Goal: Information Seeking & Learning: Learn about a topic

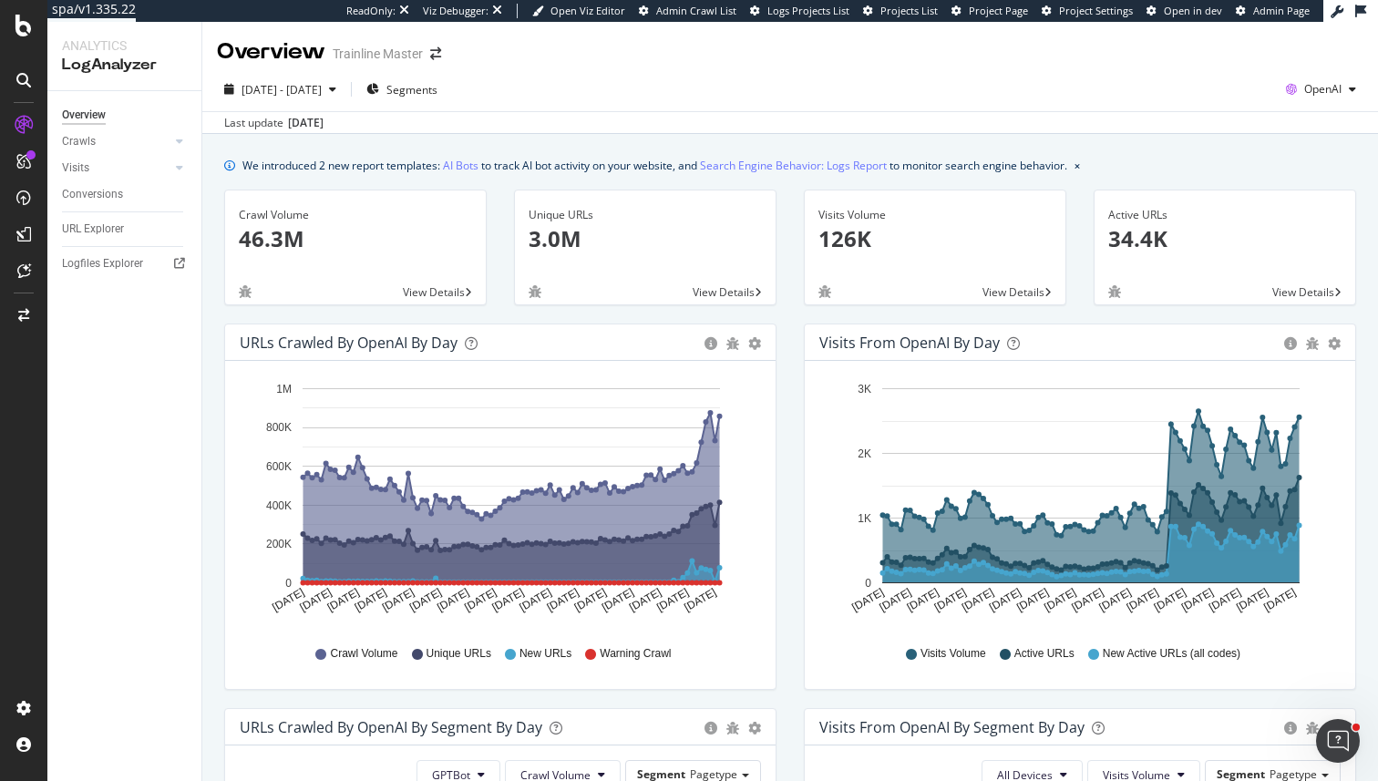
scroll to position [340, 0]
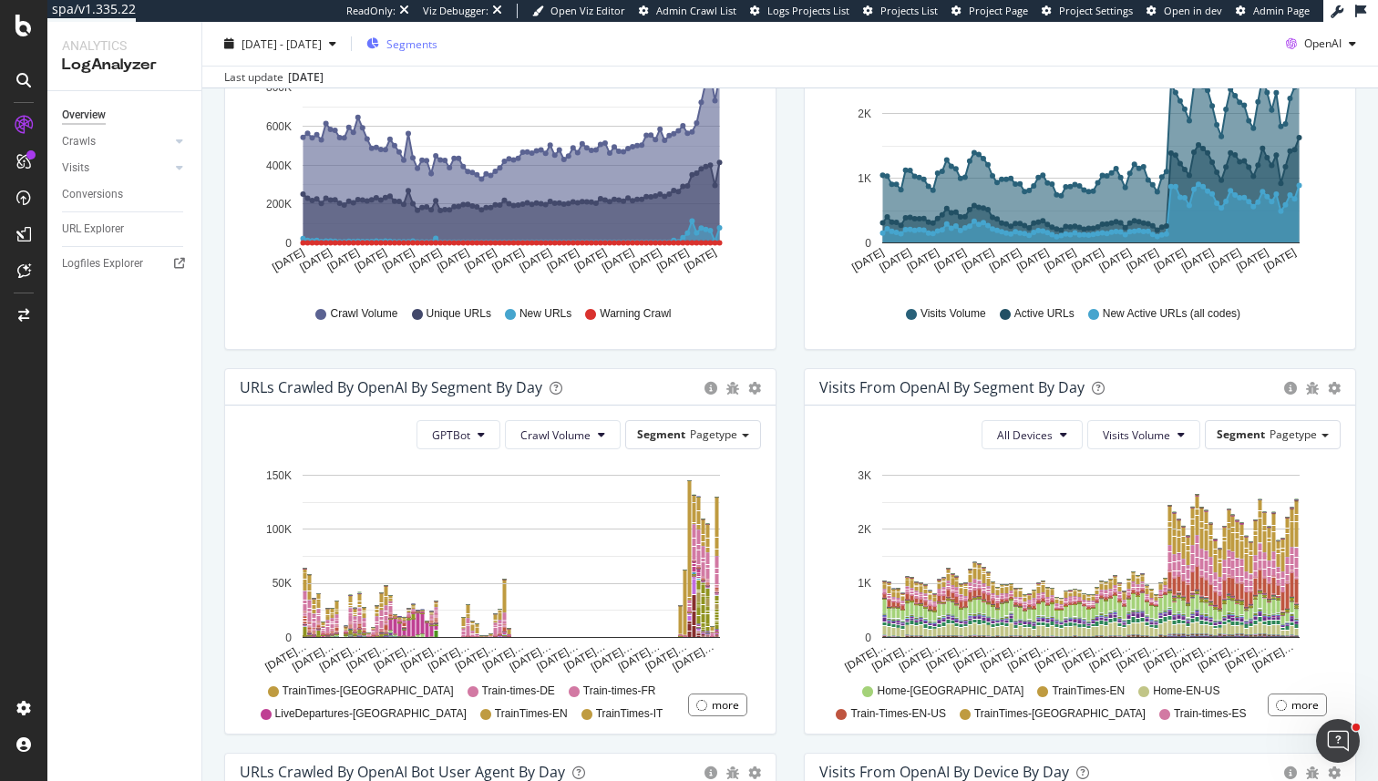
click at [437, 35] on div "Segments" at bounding box center [401, 43] width 71 height 27
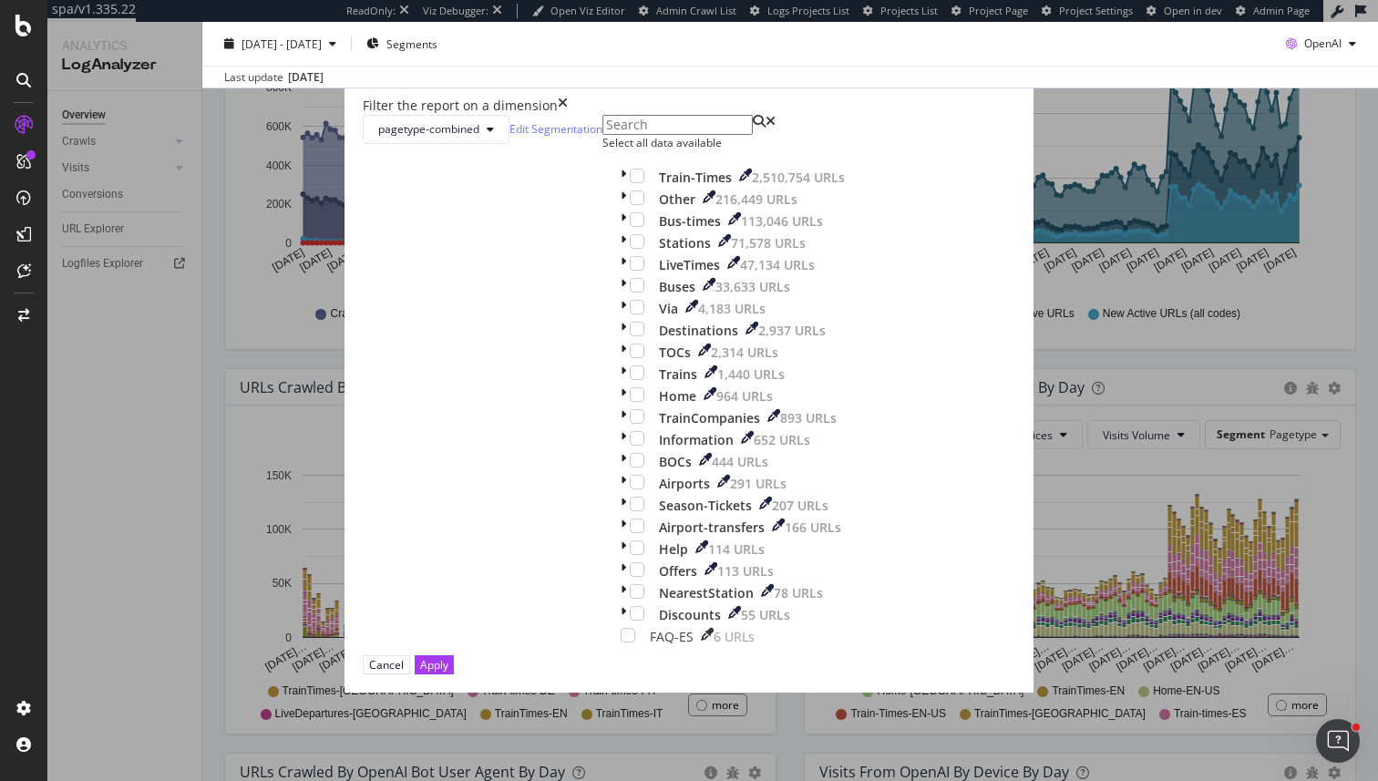
click at [621, 305] on div "Train-Times 2,510,754 URLs Other 216,449 URLs Bus-times 113,046 URLs Stations 7…" at bounding box center [733, 407] width 224 height 477
click at [621, 187] on div "Train-Times 2,510,754 URLs" at bounding box center [733, 178] width 224 height 18
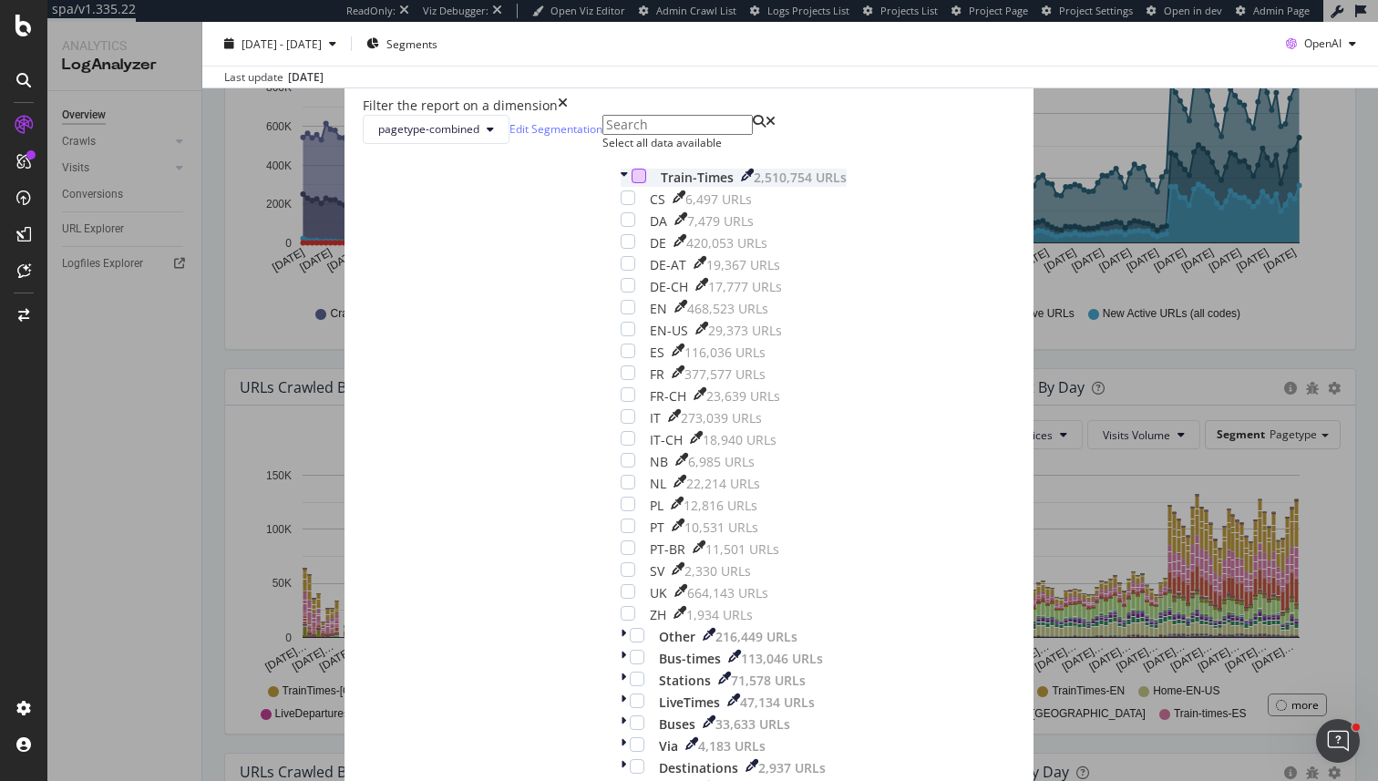
click at [631, 183] on div "modal" at bounding box center [638, 176] width 15 height 15
click at [621, 187] on div "modal" at bounding box center [626, 178] width 11 height 18
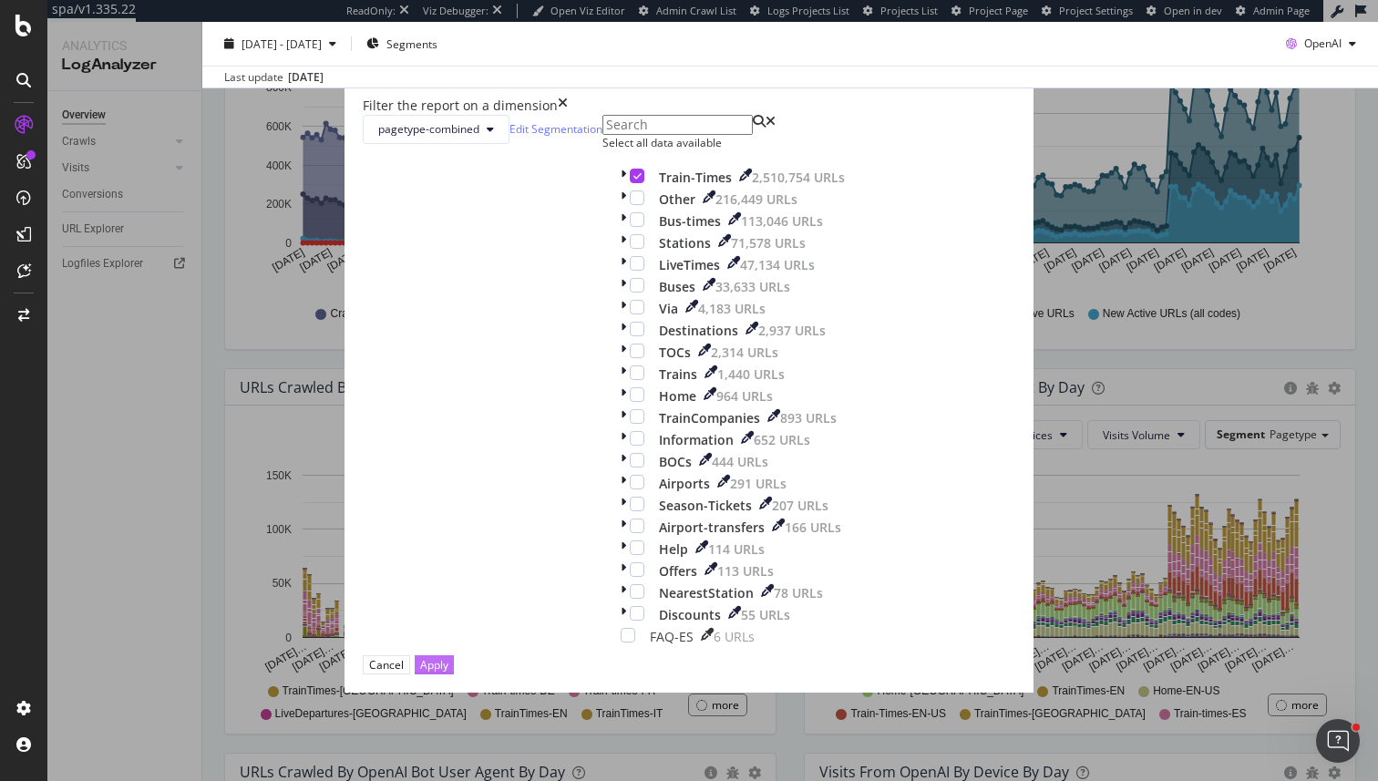
click at [454, 656] on button "Apply" at bounding box center [434, 664] width 39 height 19
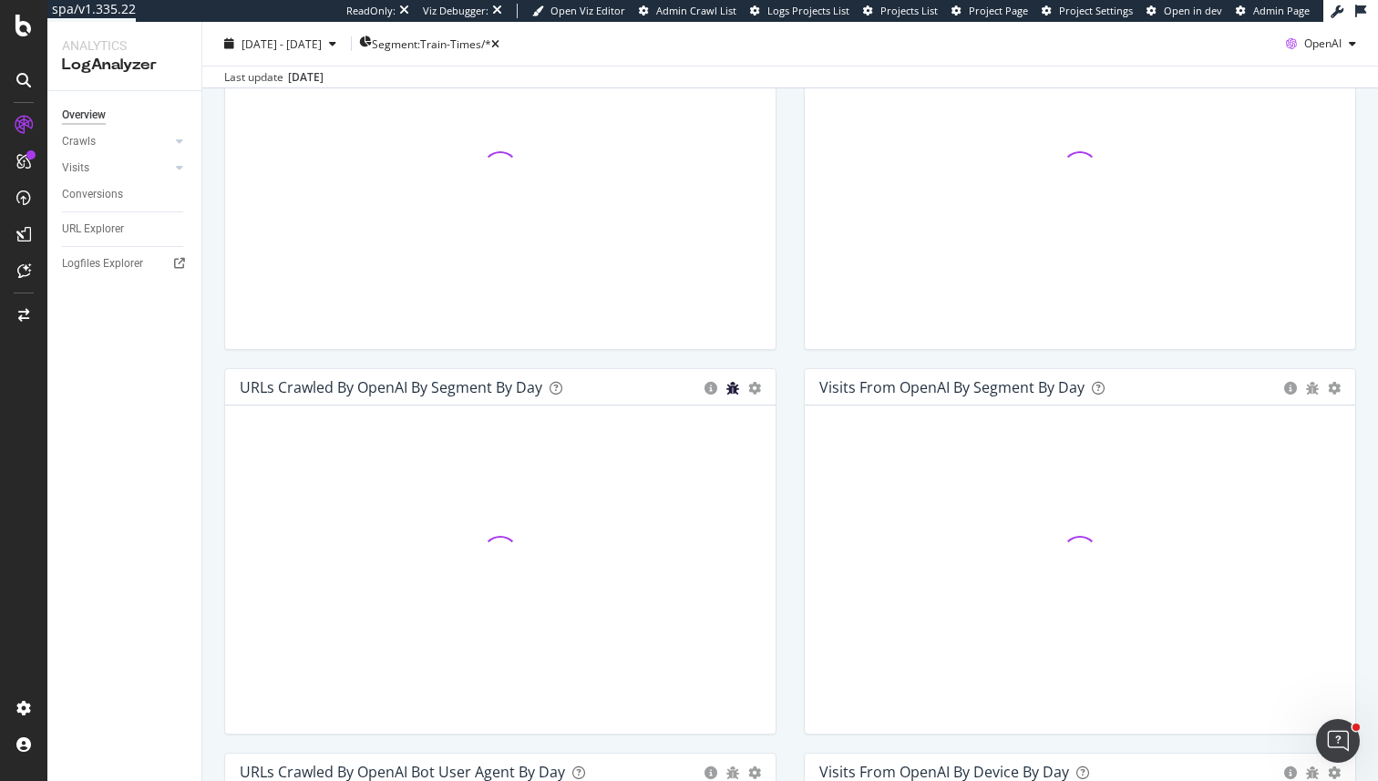
click at [731, 394] on icon "bug" at bounding box center [732, 388] width 13 height 13
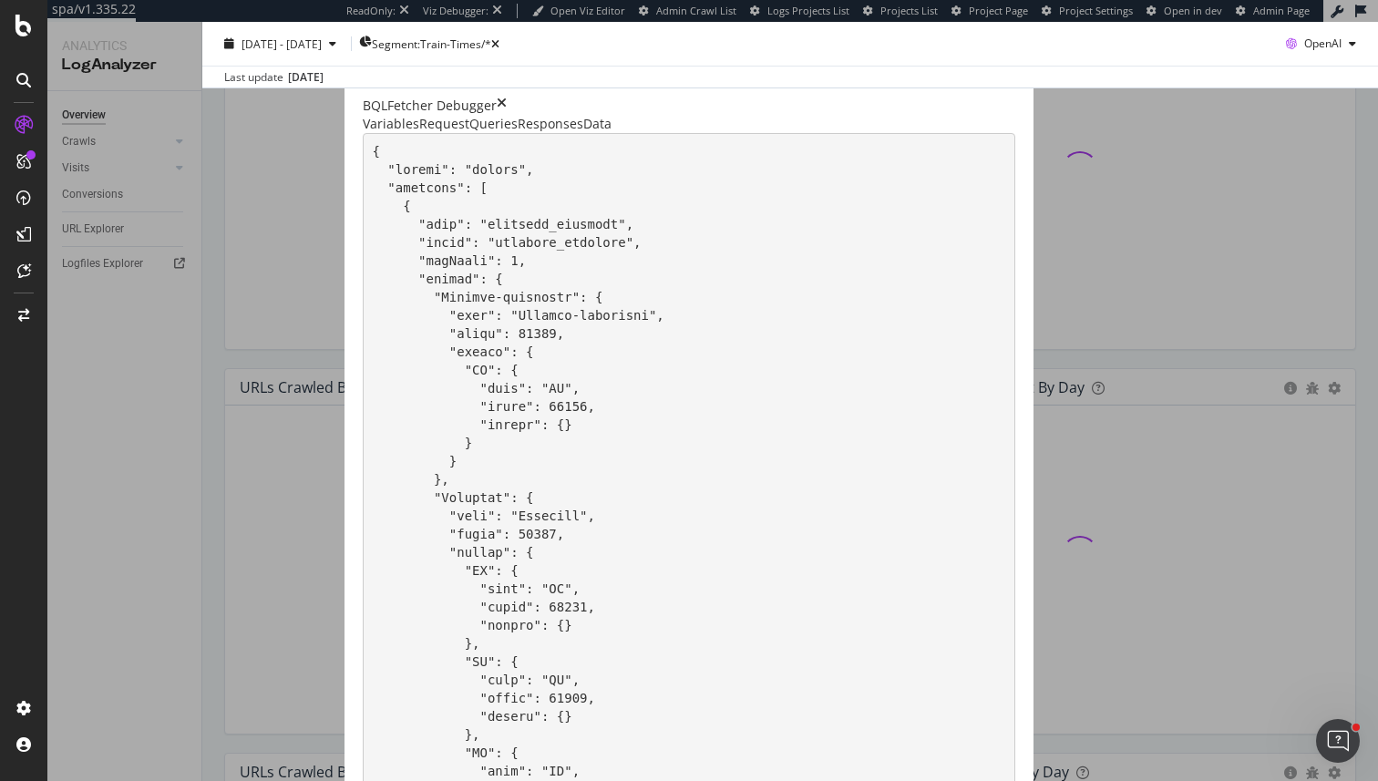
click at [518, 119] on div "Responses" at bounding box center [551, 124] width 66 height 18
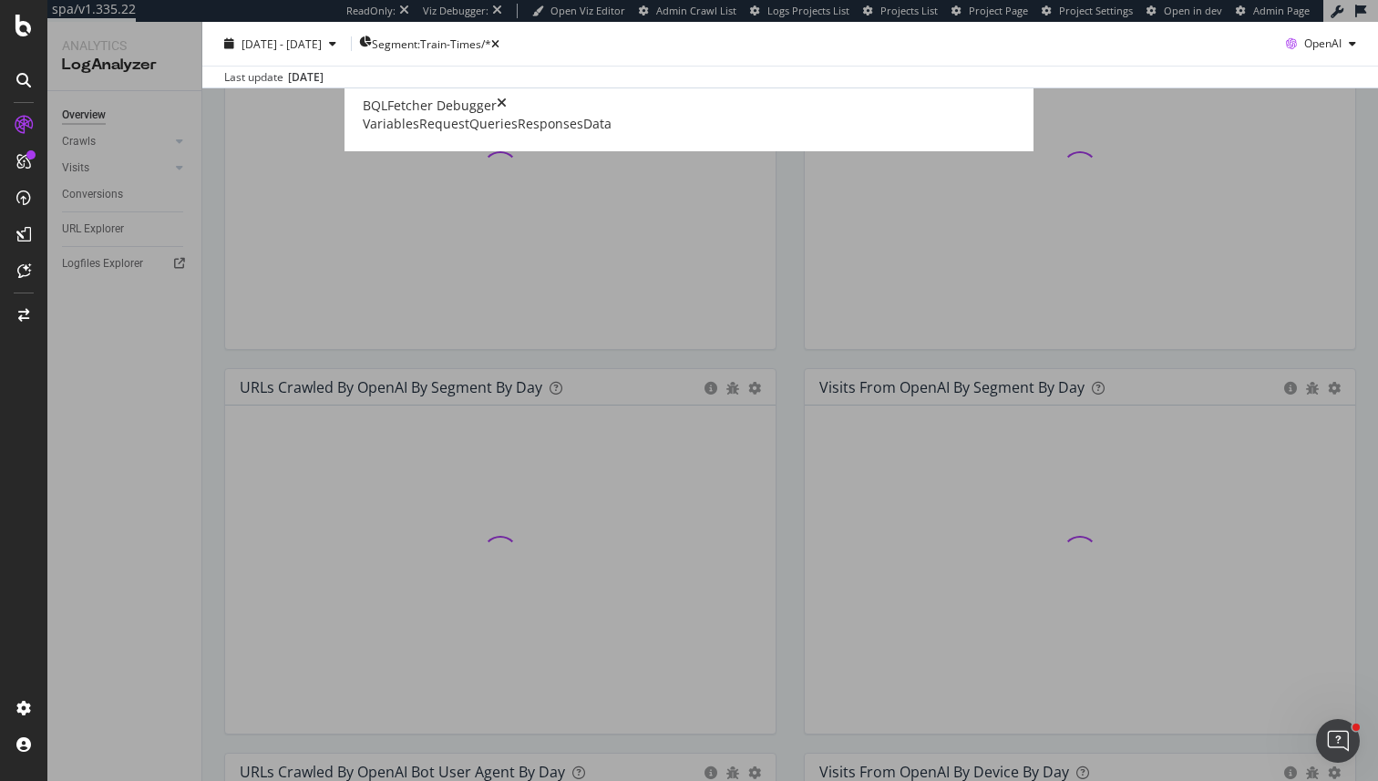
click at [419, 133] on div "Request" at bounding box center [444, 124] width 50 height 18
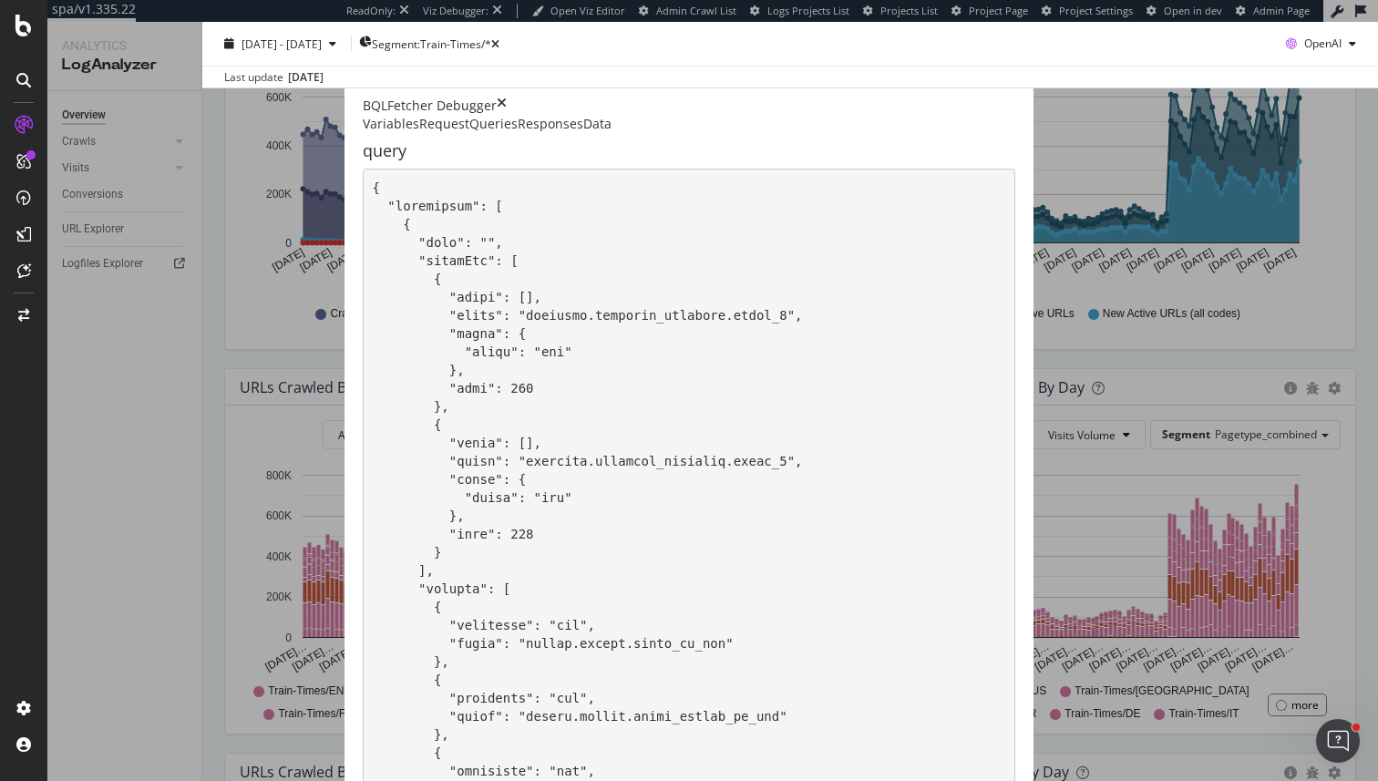
scroll to position [539, 0]
click at [446, 539] on code "modal" at bounding box center [596, 725] width 446 height 1090
drag, startPoint x: 446, startPoint y: 539, endPoint x: 423, endPoint y: 539, distance: 22.8
click at [423, 539] on code "modal" at bounding box center [596, 725] width 446 height 1090
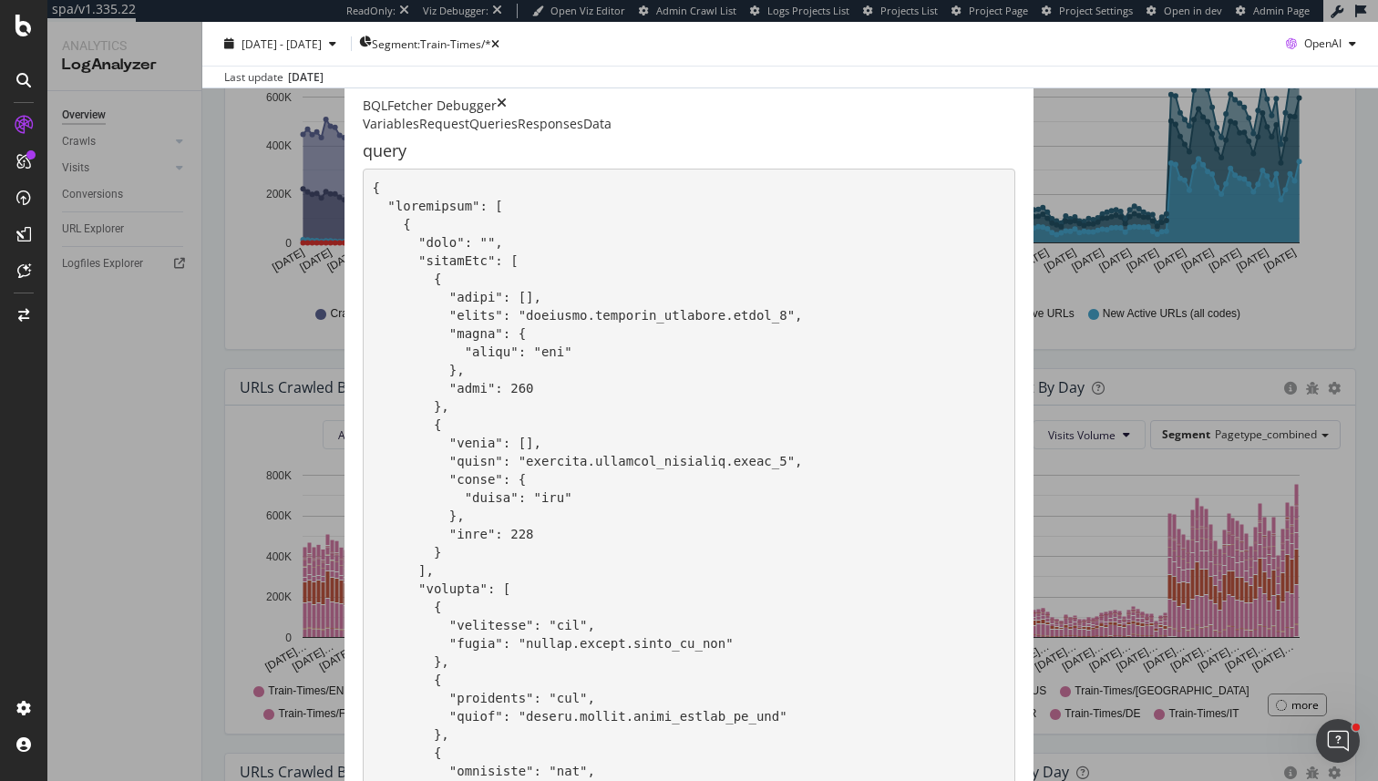
click at [65, 491] on div "BQLFetcher Debugger Variables Request Queries Responses Data query" at bounding box center [689, 390] width 1378 height 781
click at [607, 457] on code "modal" at bounding box center [596, 725] width 446 height 1090
drag, startPoint x: 607, startPoint y: 457, endPoint x: 420, endPoint y: 464, distance: 186.9
click at [420, 464] on code "modal" at bounding box center [596, 725] width 446 height 1090
click at [420, 451] on code "modal" at bounding box center [596, 725] width 446 height 1090
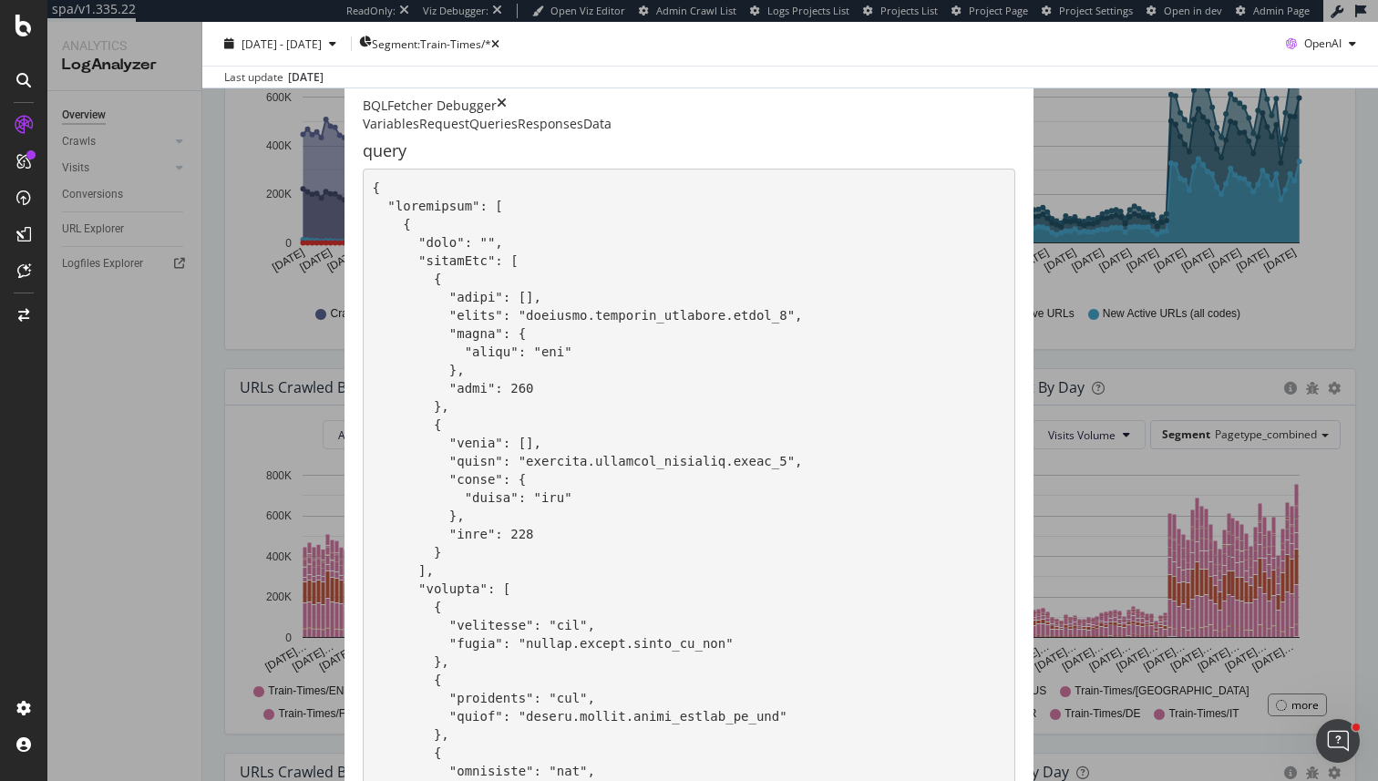
drag, startPoint x: 420, startPoint y: 451, endPoint x: 625, endPoint y: 444, distance: 205.2
click at [626, 444] on pre "modal" at bounding box center [689, 725] width 652 height 1113
click at [625, 444] on pre "modal" at bounding box center [689, 725] width 652 height 1113
click at [152, 472] on div "BQLFetcher Debugger Variables Request Queries Responses Data query" at bounding box center [689, 390] width 1378 height 781
click at [1015, 97] on div "BQLFetcher Debugger" at bounding box center [689, 106] width 652 height 18
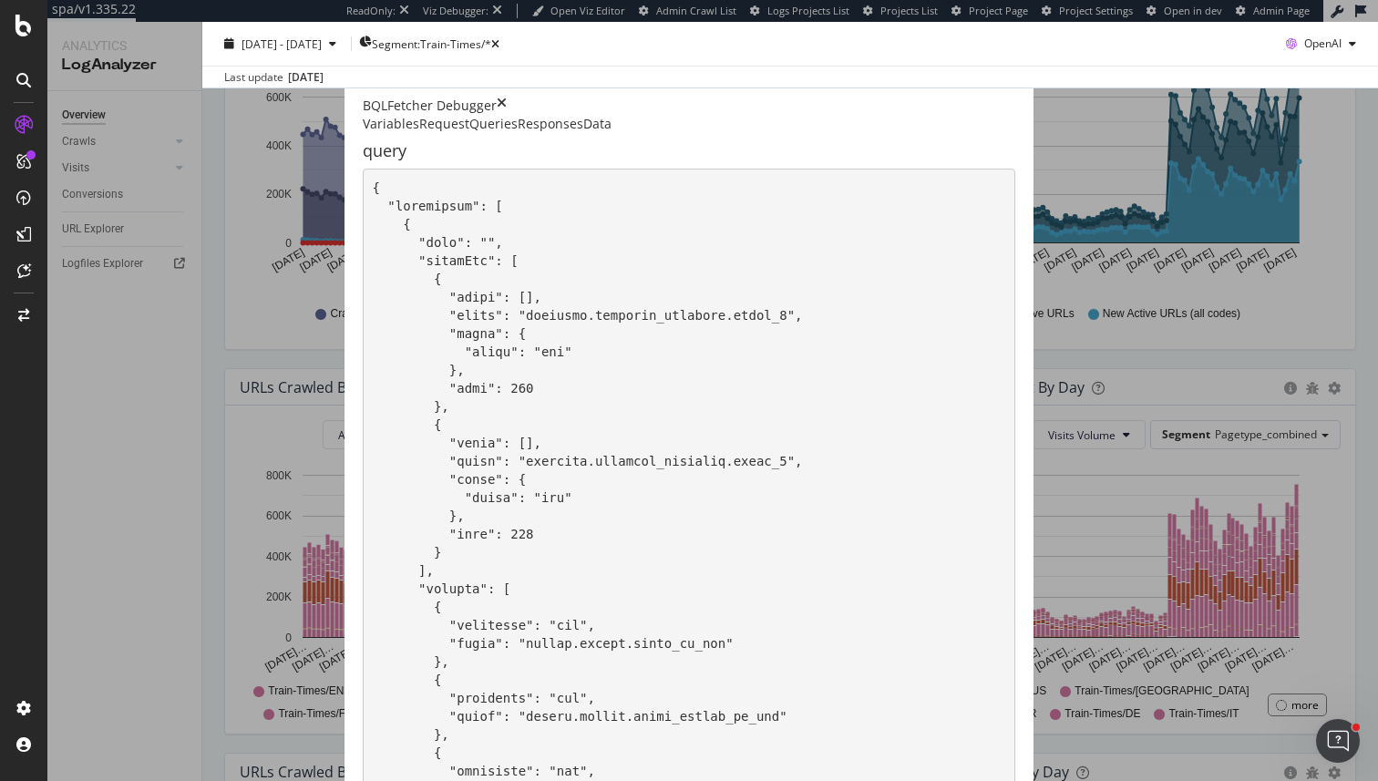
click at [507, 97] on icon "times" at bounding box center [502, 106] width 10 height 18
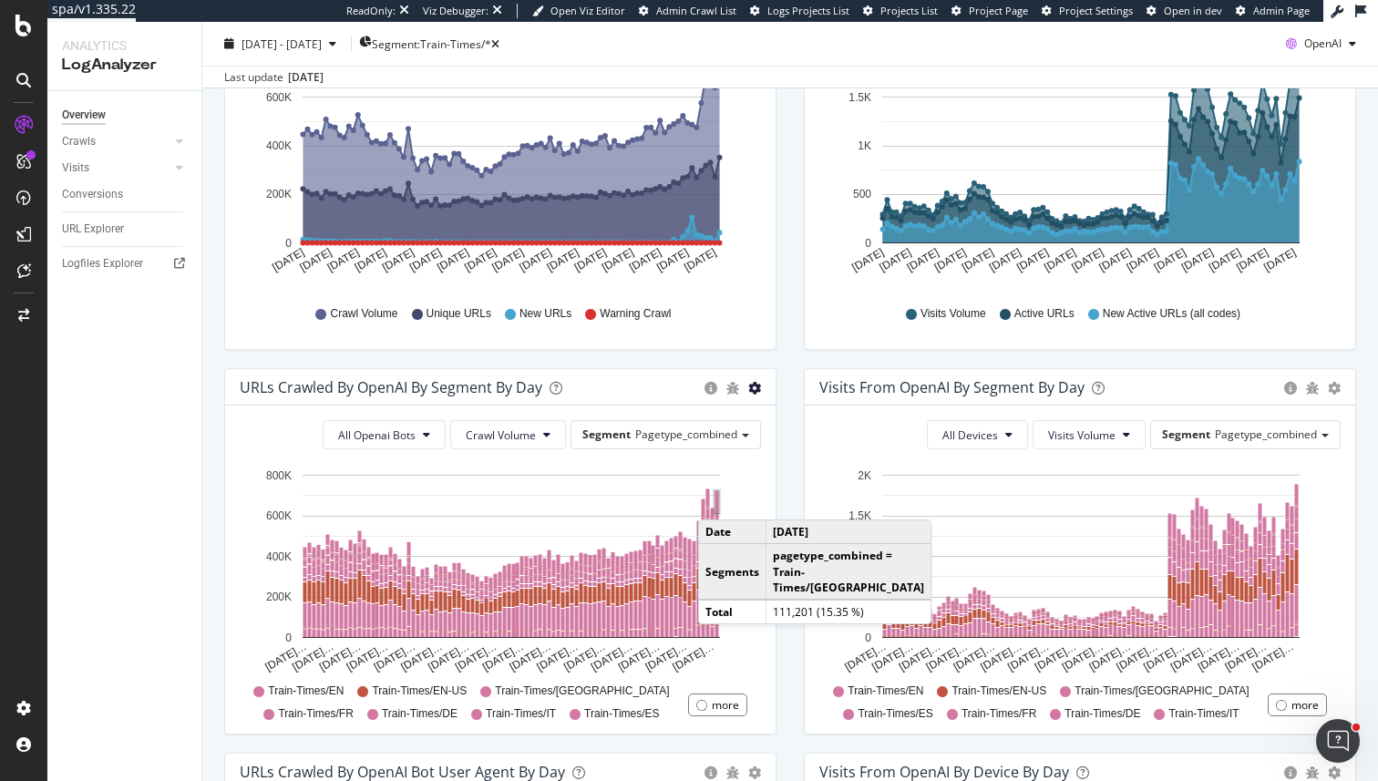
click at [755, 10] on icon "gear" at bounding box center [754, 3] width 13 height 13
click at [696, 458] on span "Table" at bounding box center [692, 461] width 161 height 27
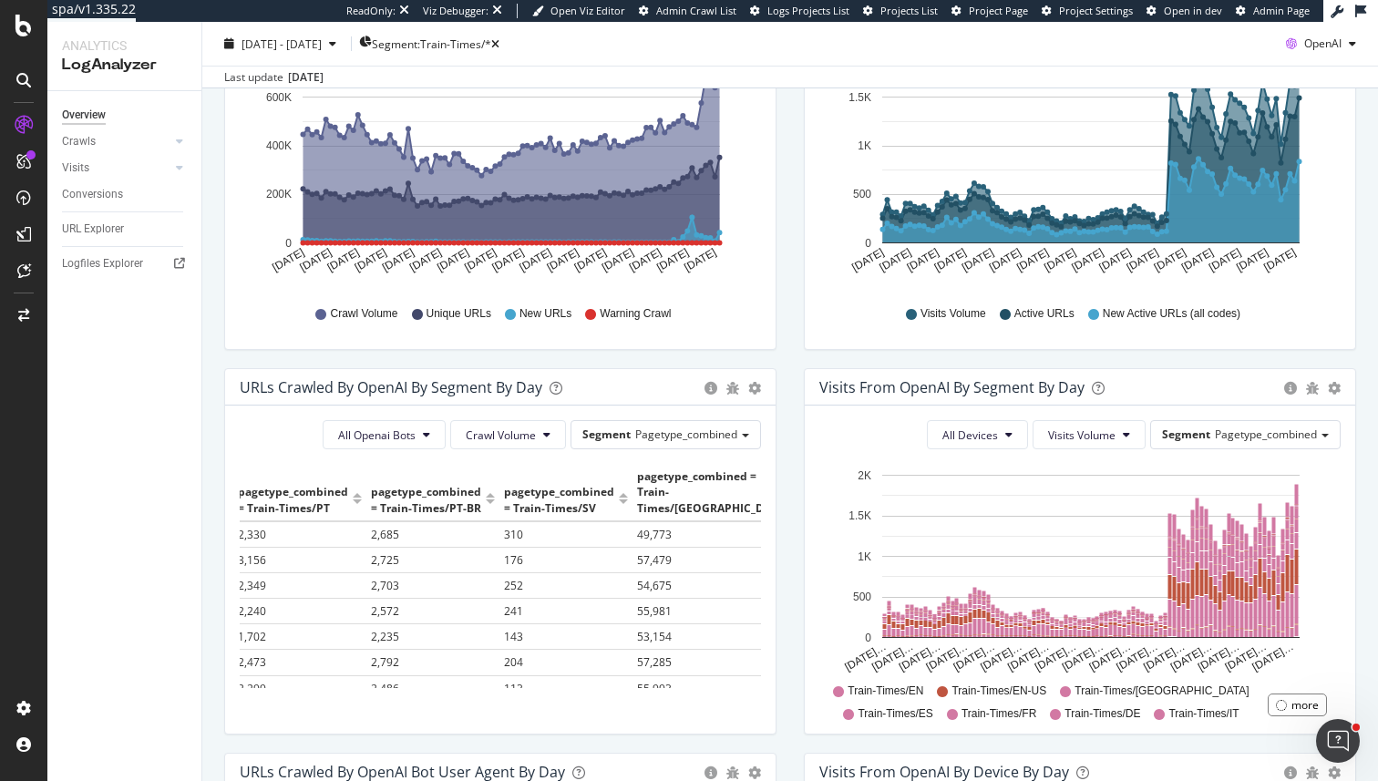
scroll to position [0, 2162]
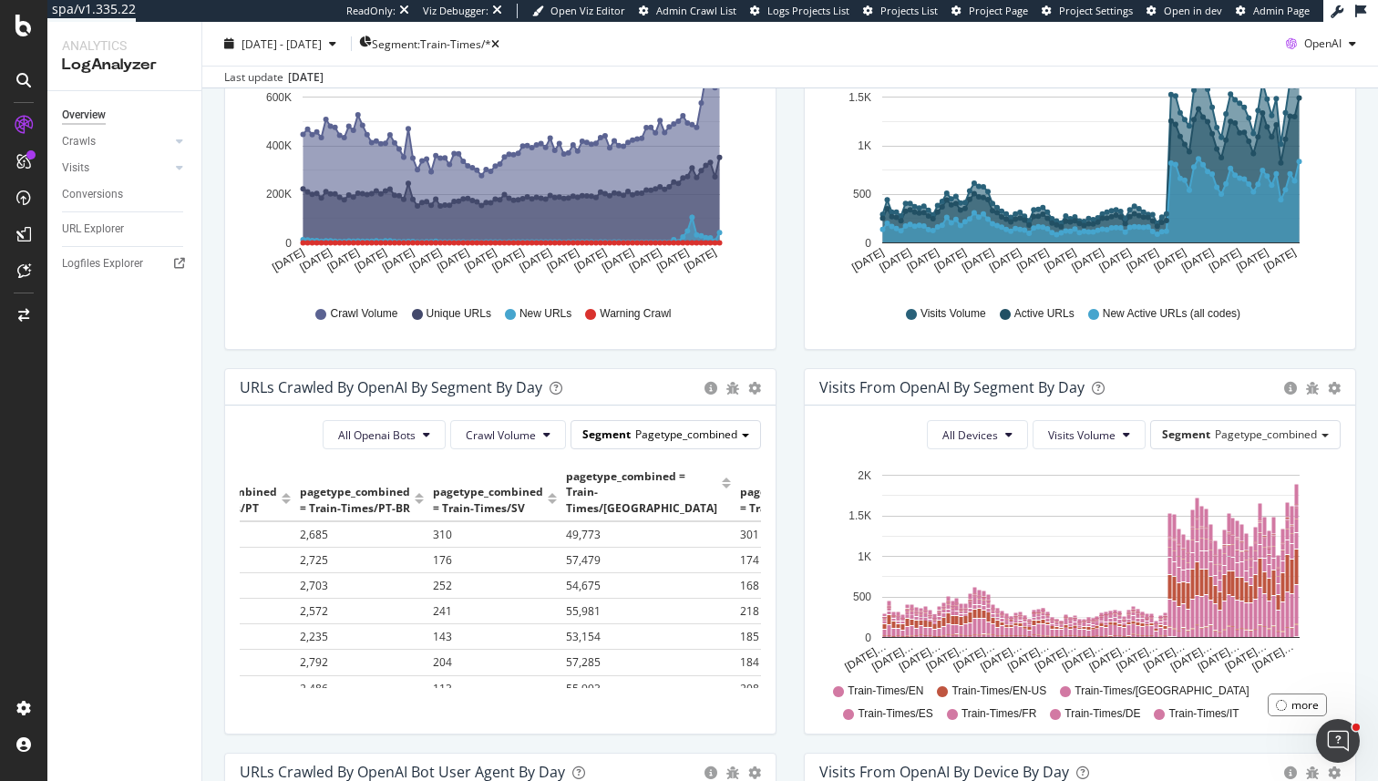
click at [741, 442] on div "Segment Pagetype_combined" at bounding box center [665, 434] width 189 height 26
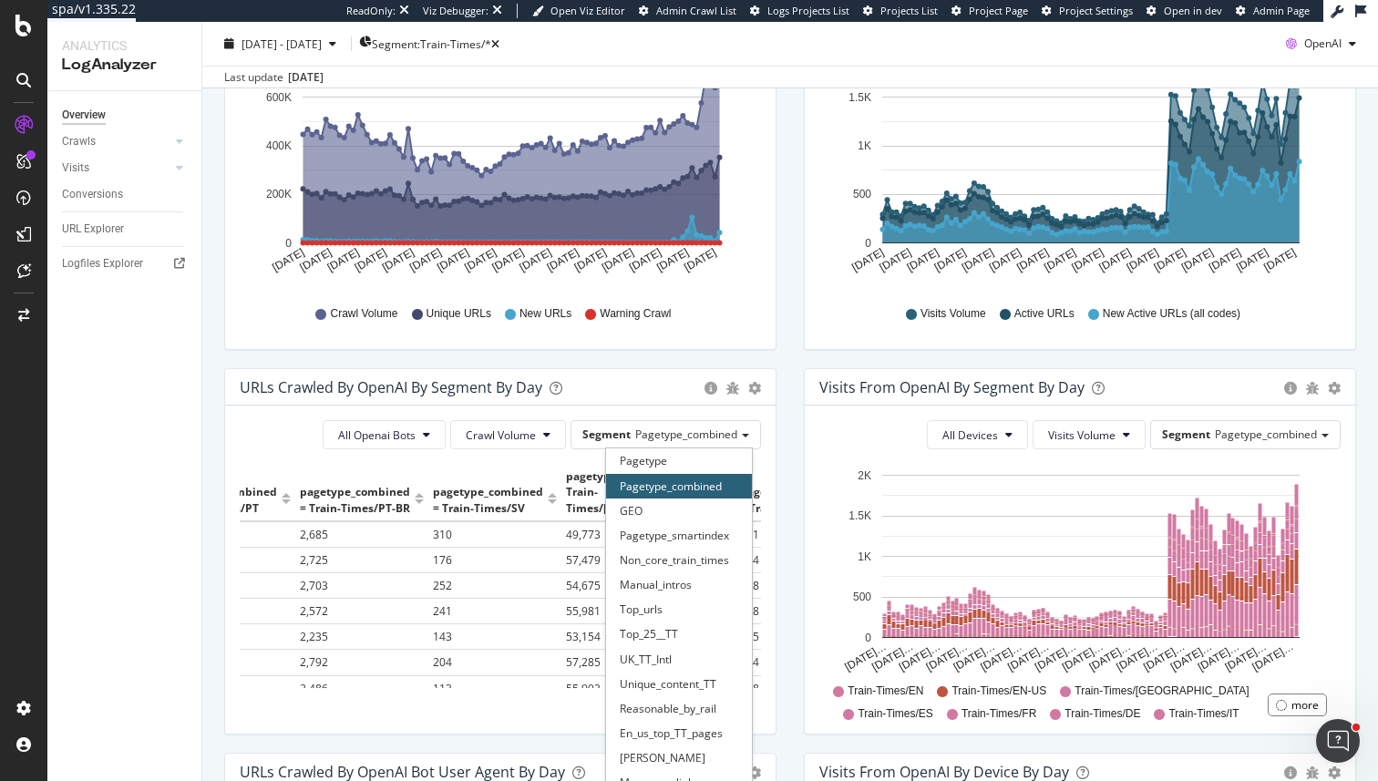
click at [289, 403] on div "URLs Crawled by OpenAI By Segment By Day Timeline (by Value) Table" at bounding box center [500, 387] width 550 height 36
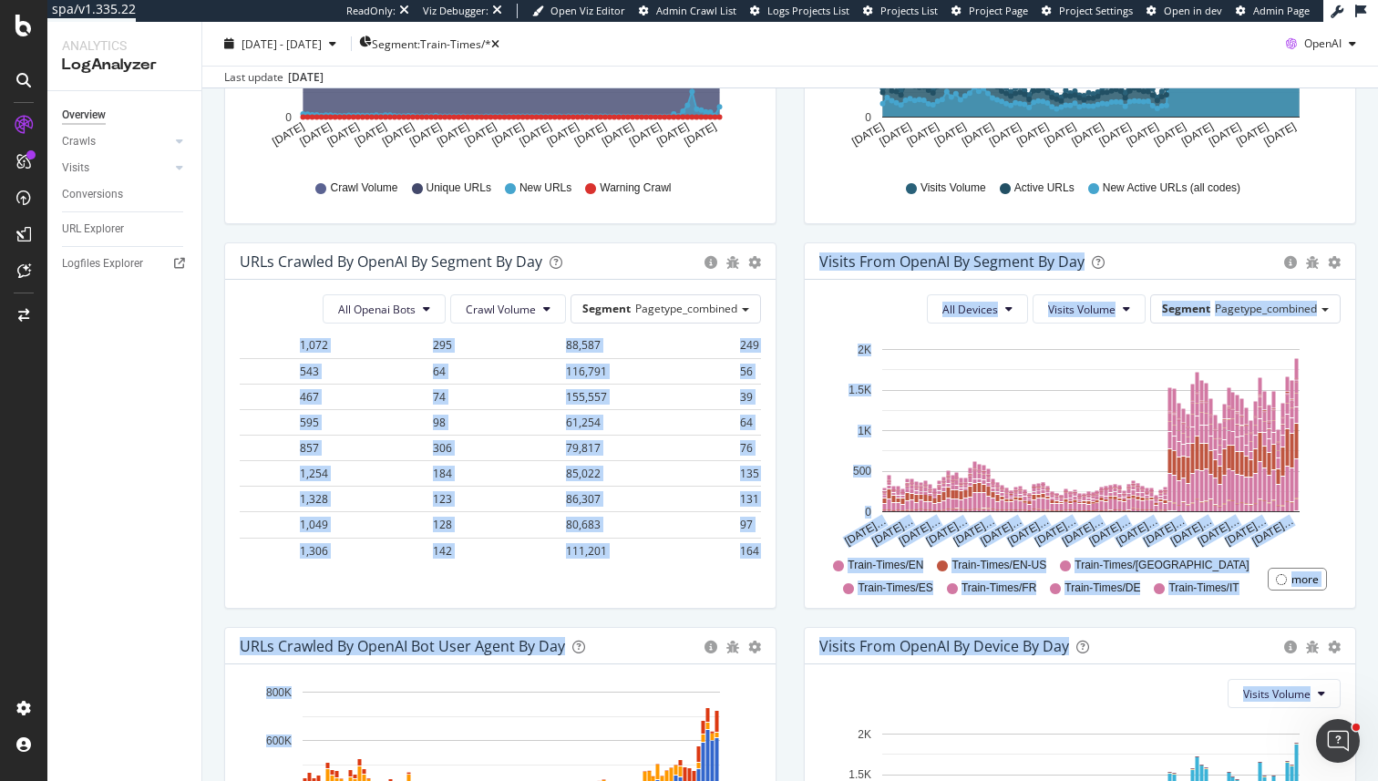
scroll to position [594, 0]
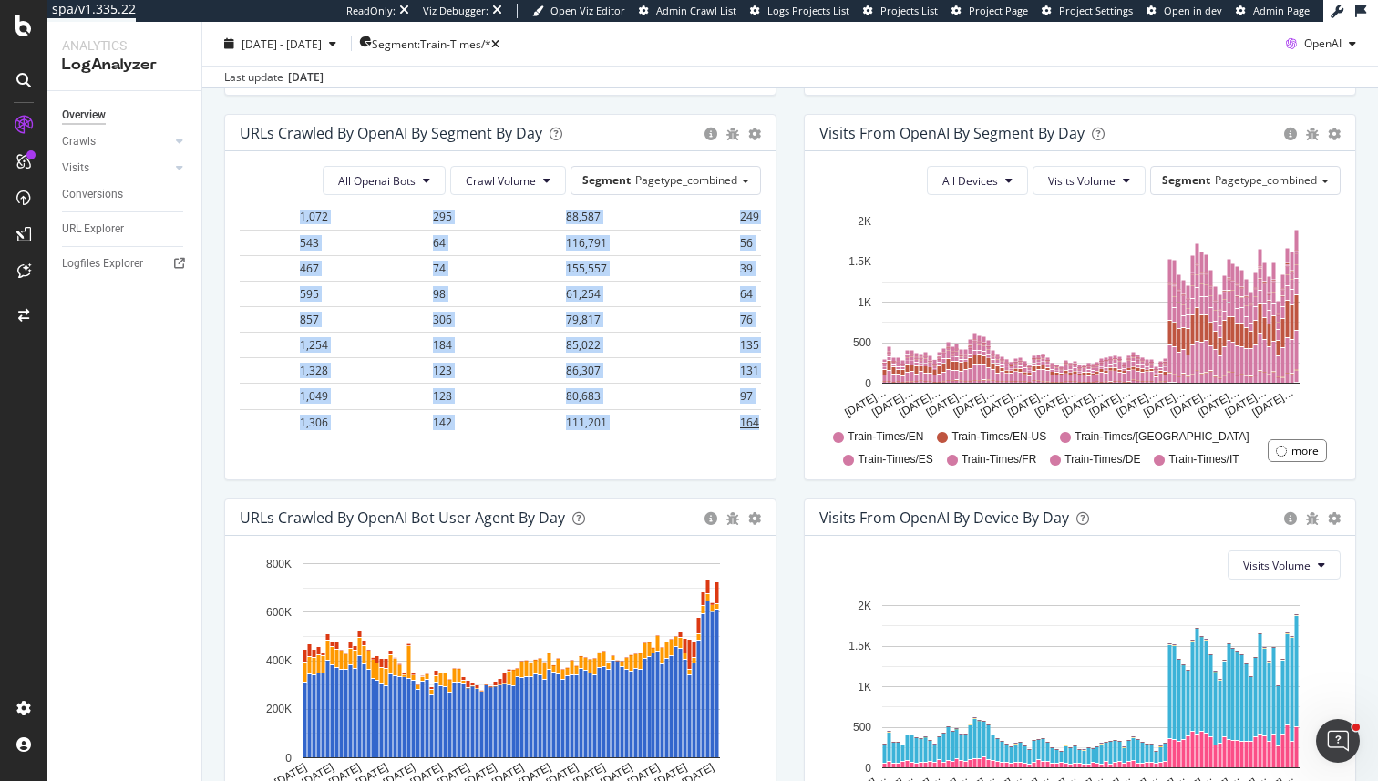
drag, startPoint x: 248, startPoint y: 487, endPoint x: 708, endPoint y: 416, distance: 465.6
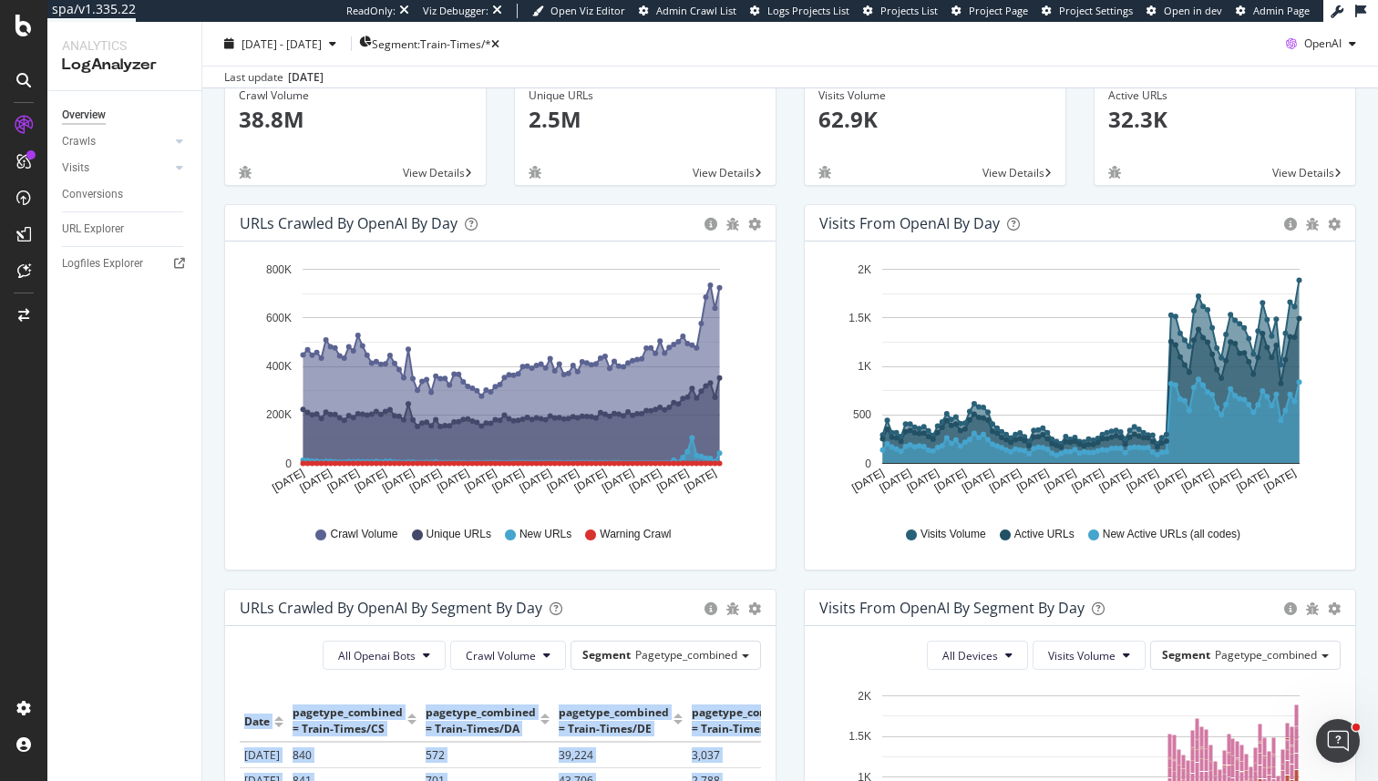
scroll to position [0, 0]
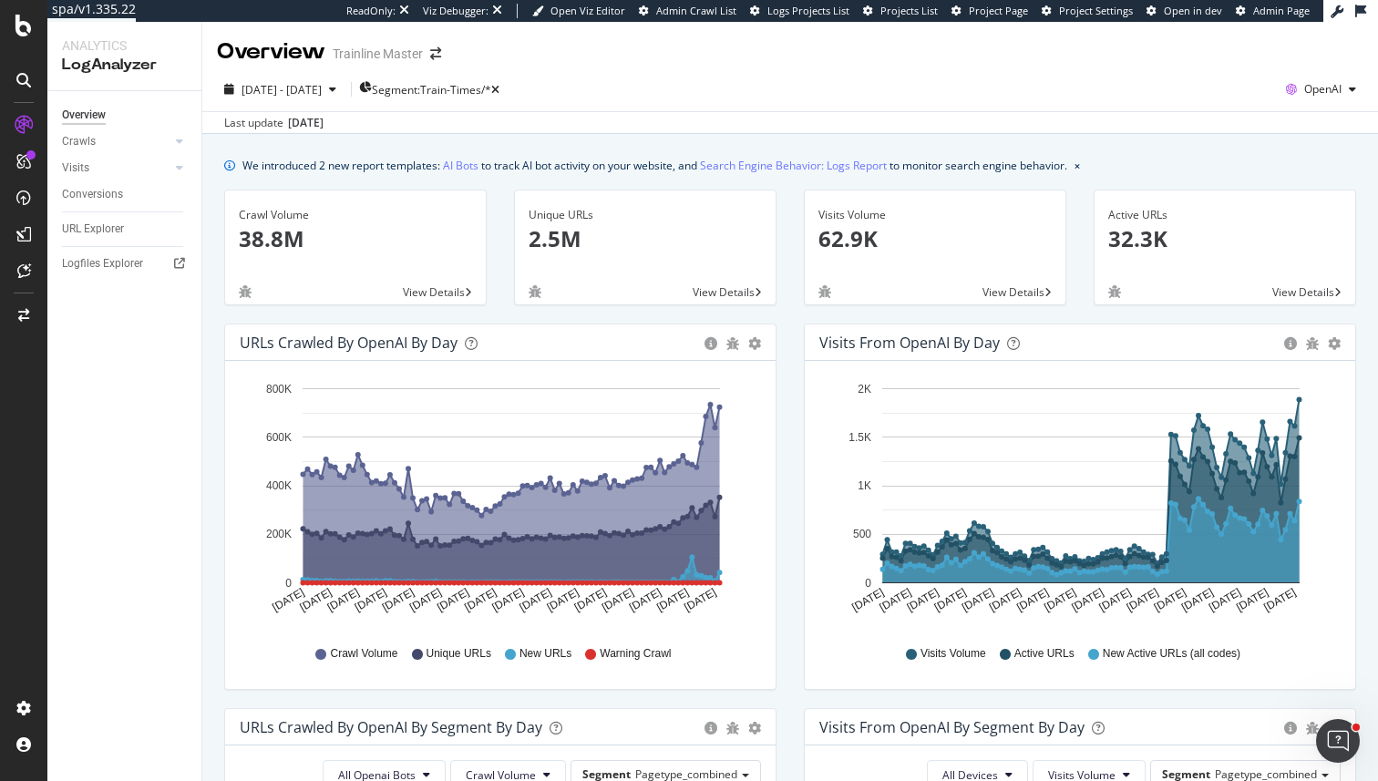
copy table "Date pagetype_combined = Train-Times/CS pagetype_combined = Train-Times/DA page…"
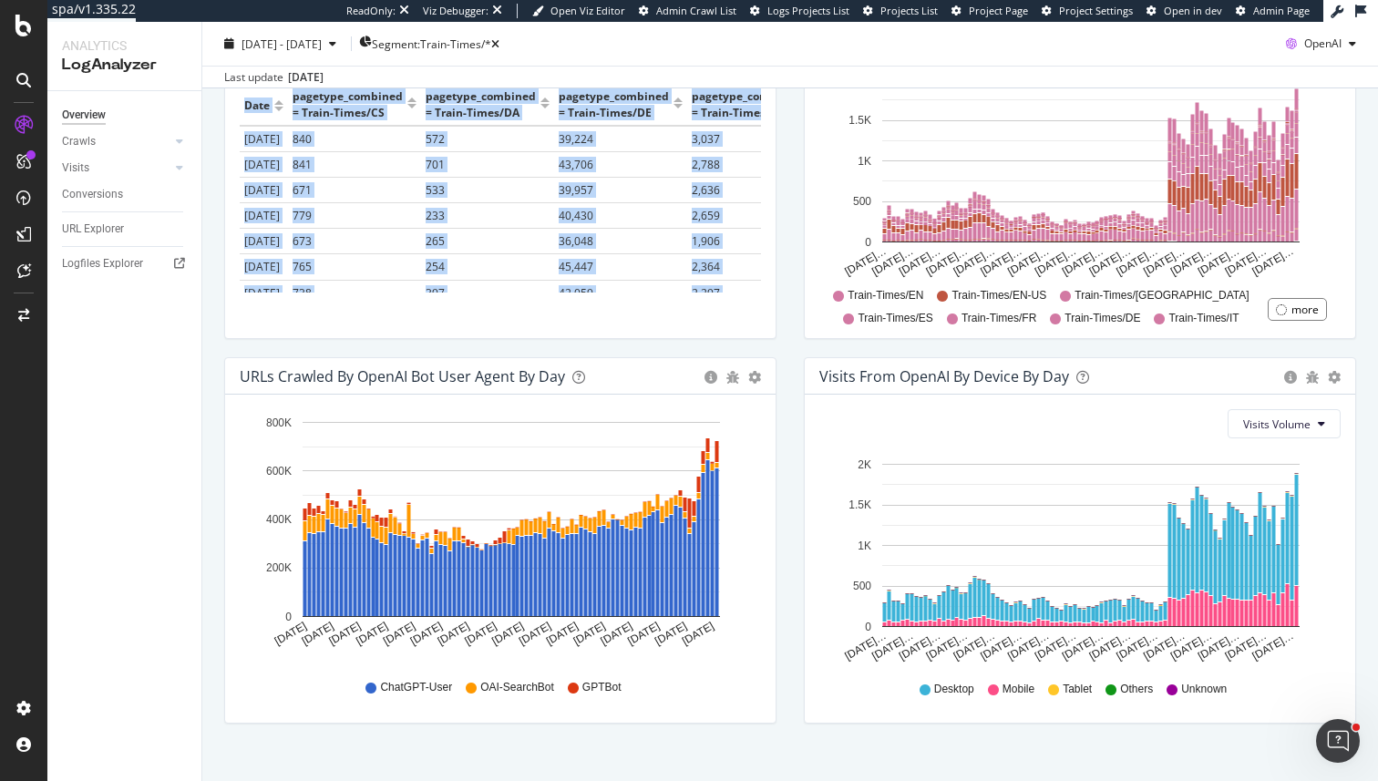
scroll to position [730, 0]
